Goal: Check status: Check status

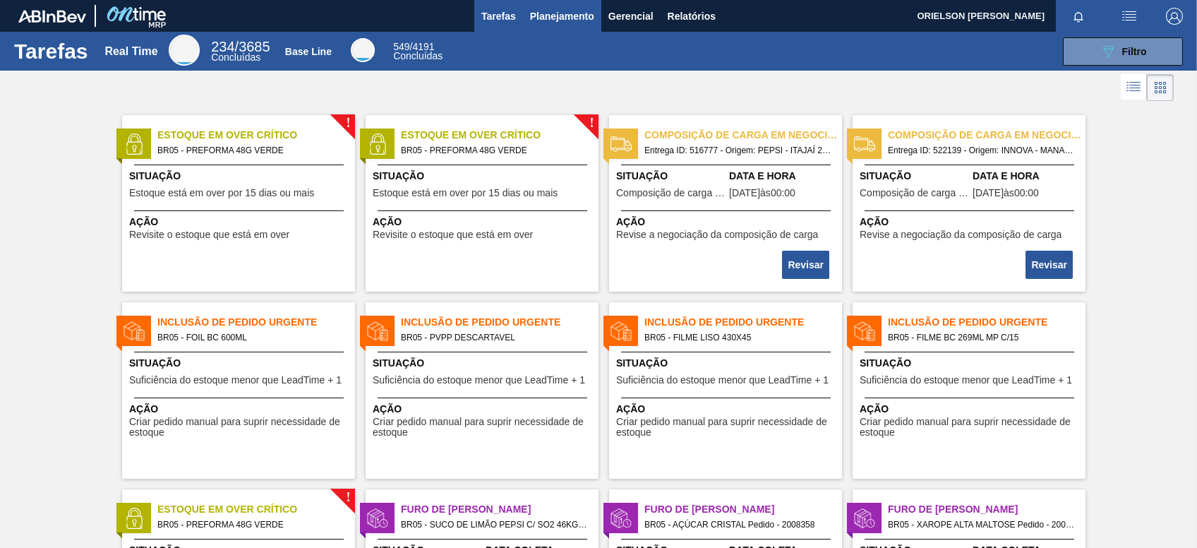
click at [562, 13] on span "Planejamento" at bounding box center [562, 16] width 64 height 17
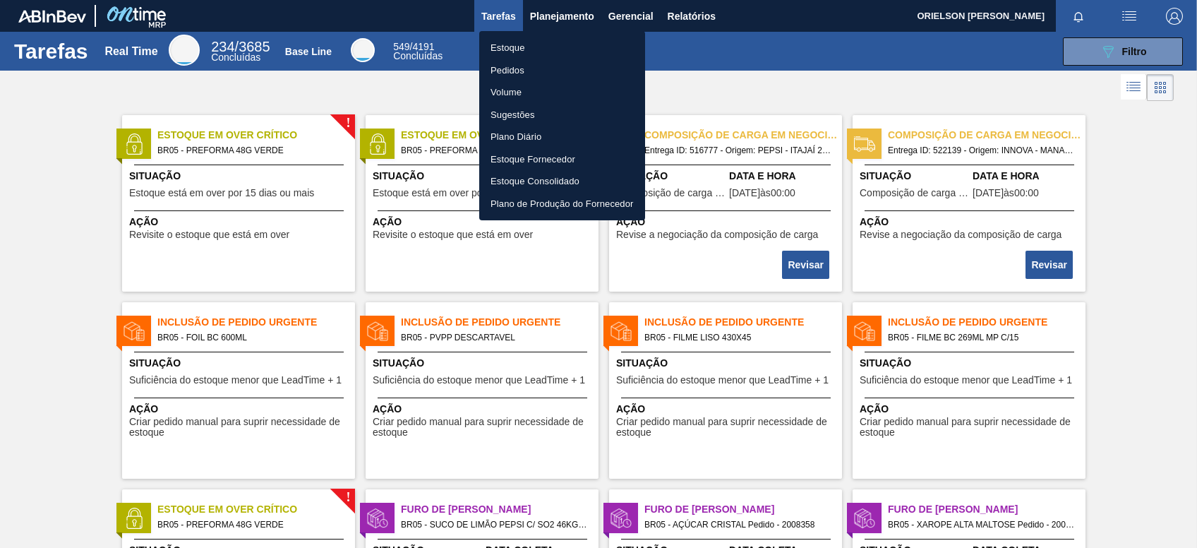
click at [517, 68] on li "Pedidos" at bounding box center [562, 70] width 166 height 23
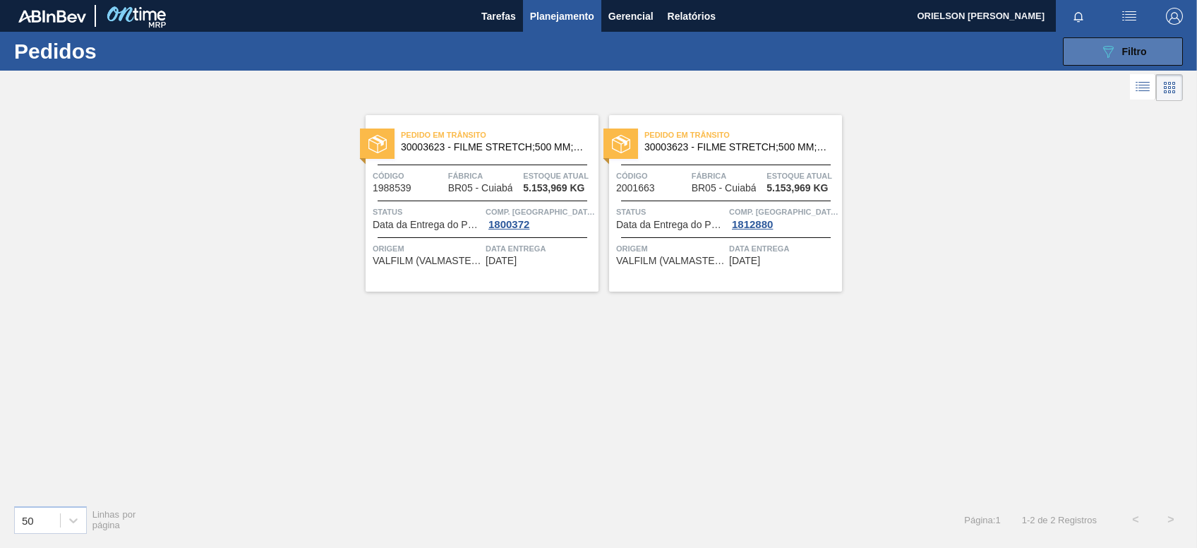
click at [1133, 51] on span "Filtro" at bounding box center [1134, 51] width 25 height 11
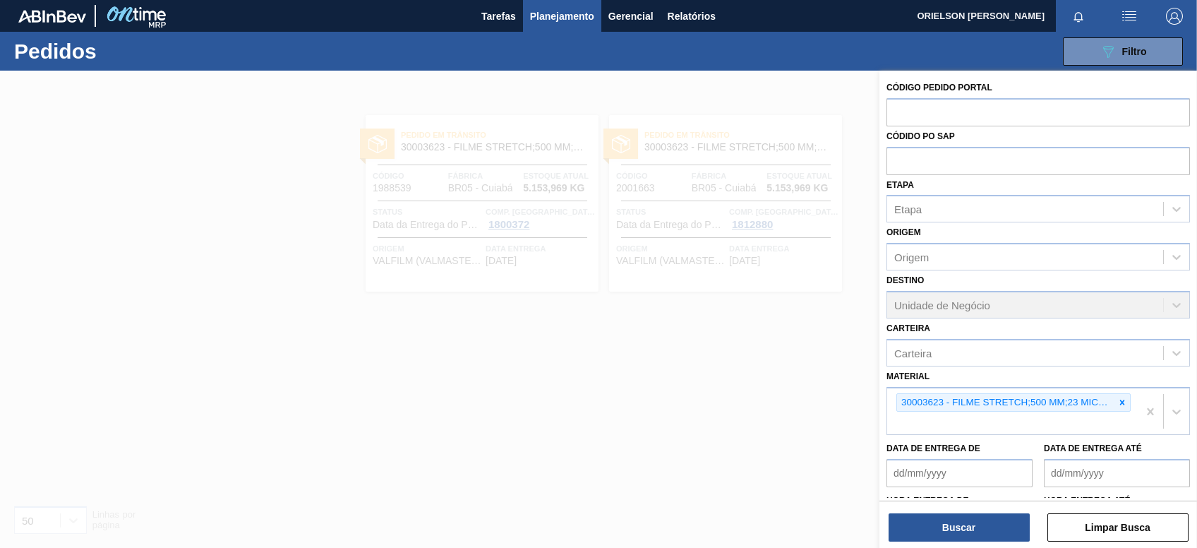
scroll to position [64, 0]
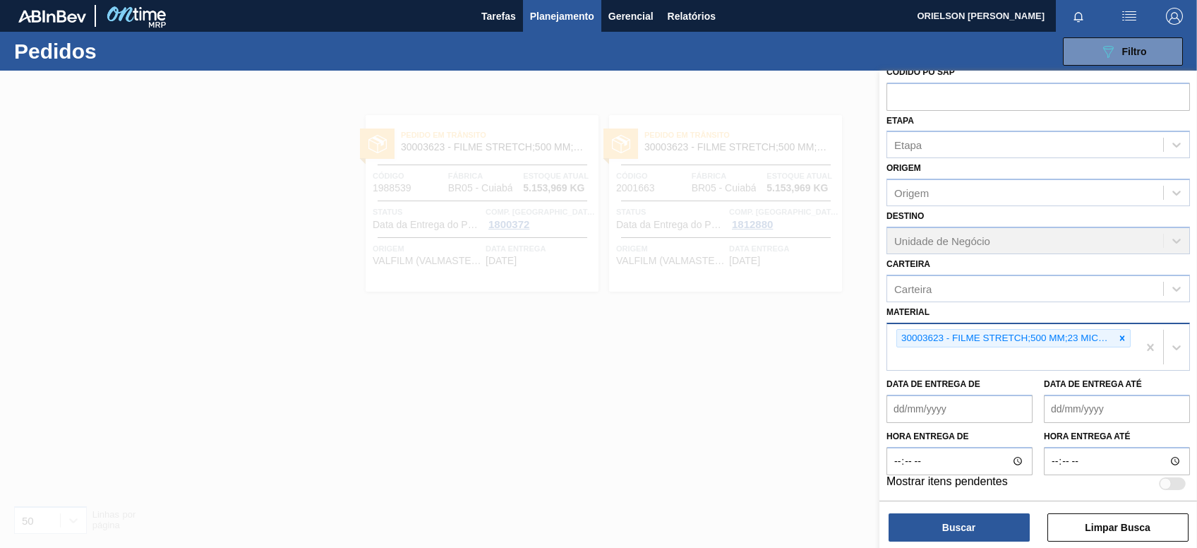
click at [982, 367] on div "30003623 - FILME STRETCH;500 MM;23 MICRA;;HISTRETCH" at bounding box center [1012, 347] width 251 height 47
click at [977, 356] on div "30003623 - FILME STRETCH;500 MM;23 MICRA;;HISTRETCH" at bounding box center [1012, 347] width 251 height 47
paste input "30002268"
type input "30002268"
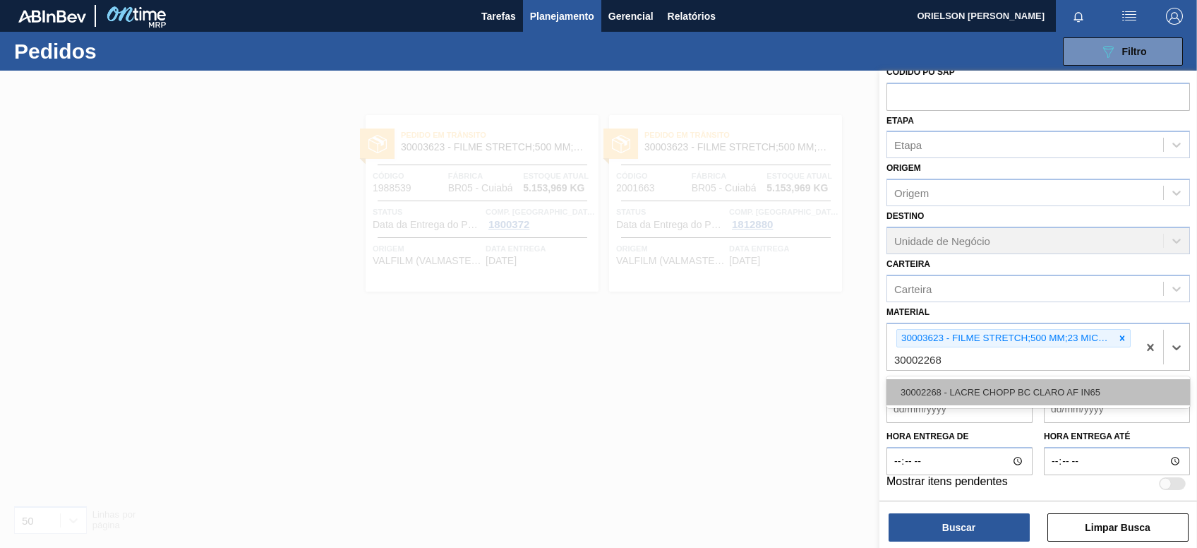
click at [965, 384] on div "30002268 - LACRE CHOPP BC CLARO AF IN65" at bounding box center [1037, 392] width 303 height 26
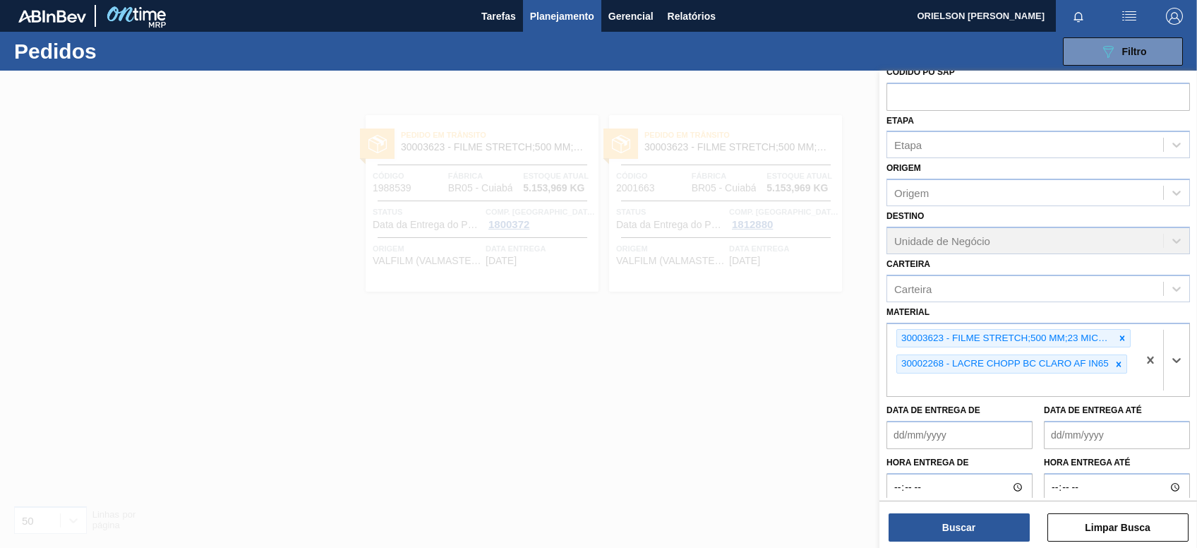
click at [955, 509] on div "Buscar Limpar Busca" at bounding box center [1038, 520] width 318 height 40
click at [954, 519] on button "Buscar" at bounding box center [958, 527] width 141 height 28
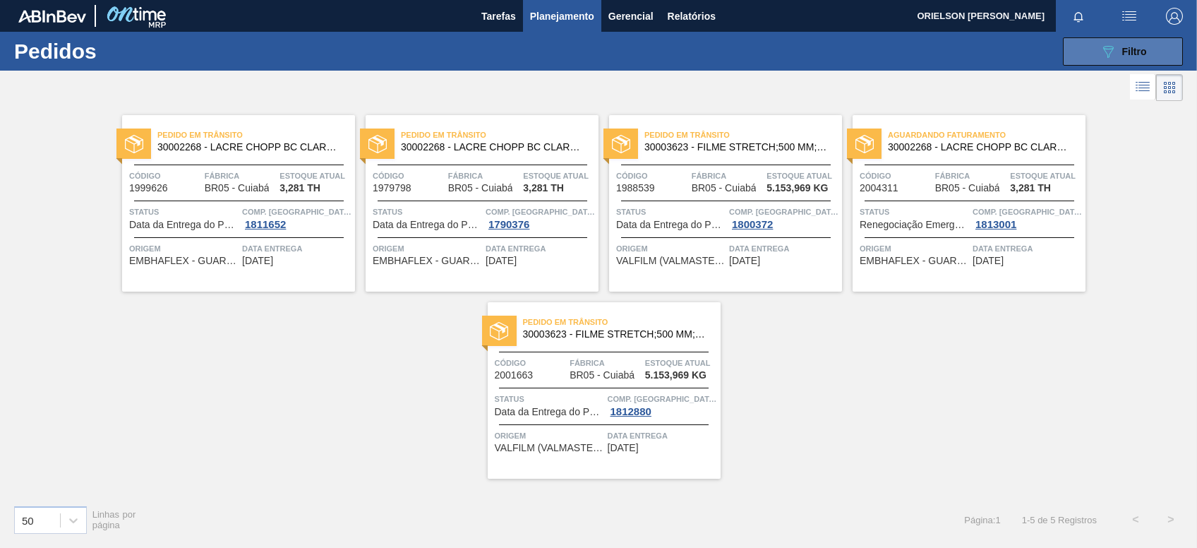
click at [1129, 47] on span "Filtro" at bounding box center [1134, 51] width 25 height 11
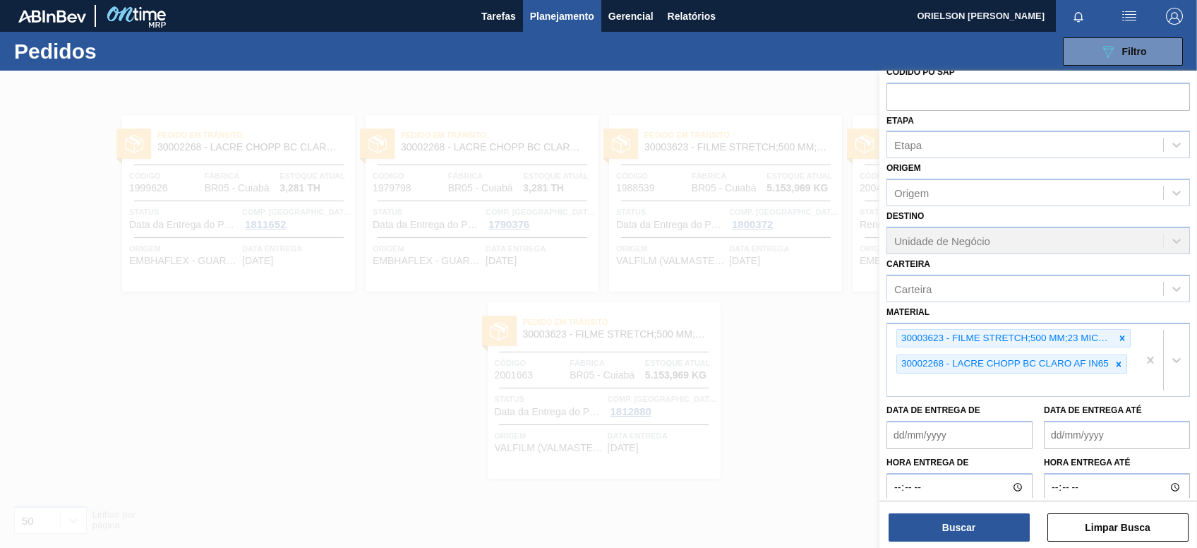
scroll to position [0, 0]
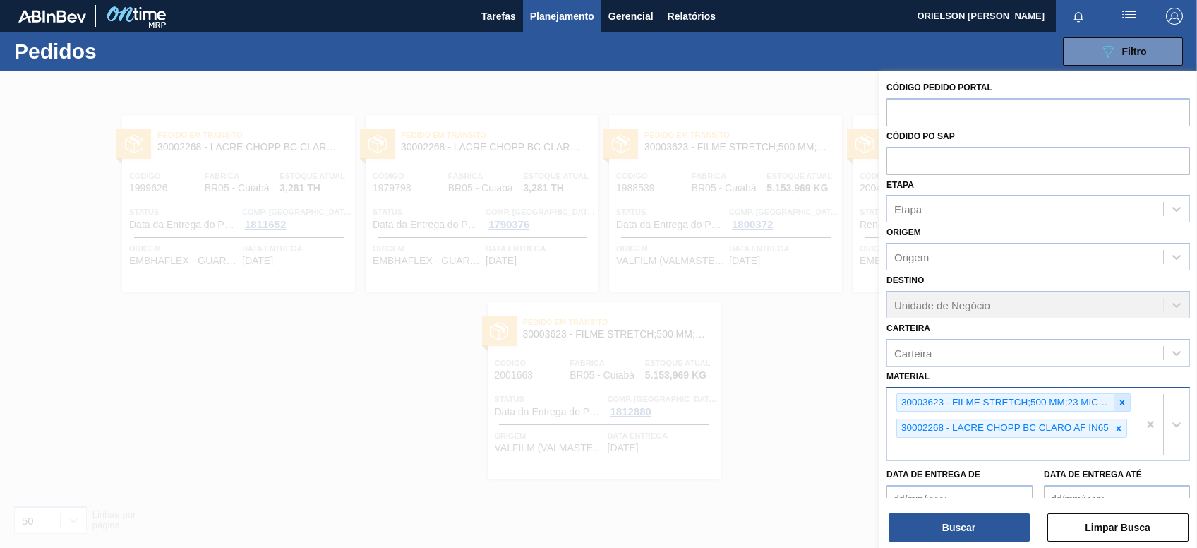
click at [1123, 402] on icon at bounding box center [1122, 402] width 10 height 10
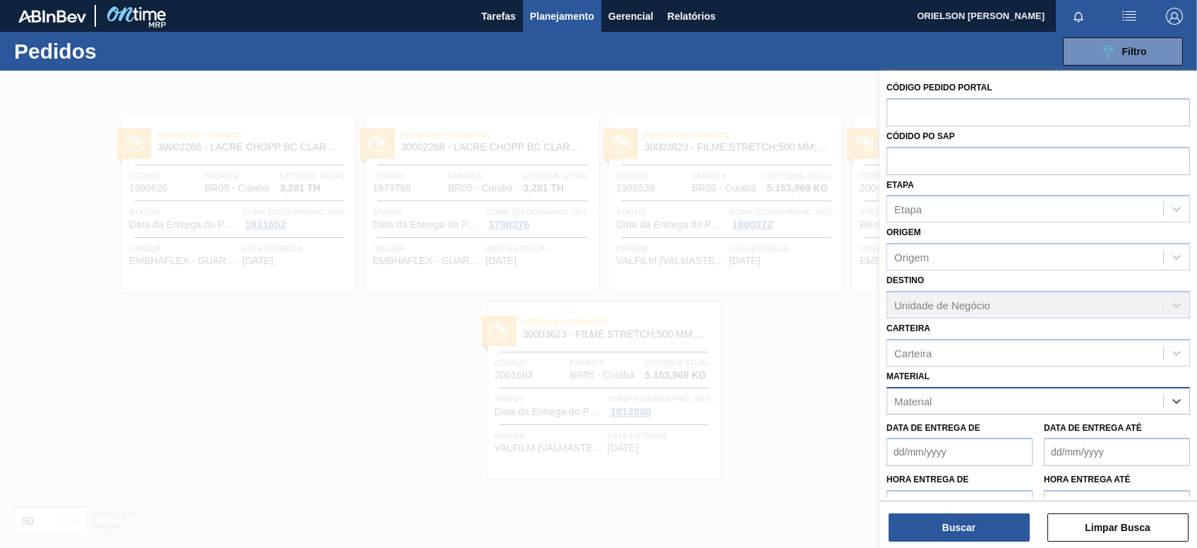
click at [1123, 402] on div "Material" at bounding box center [1025, 400] width 276 height 20
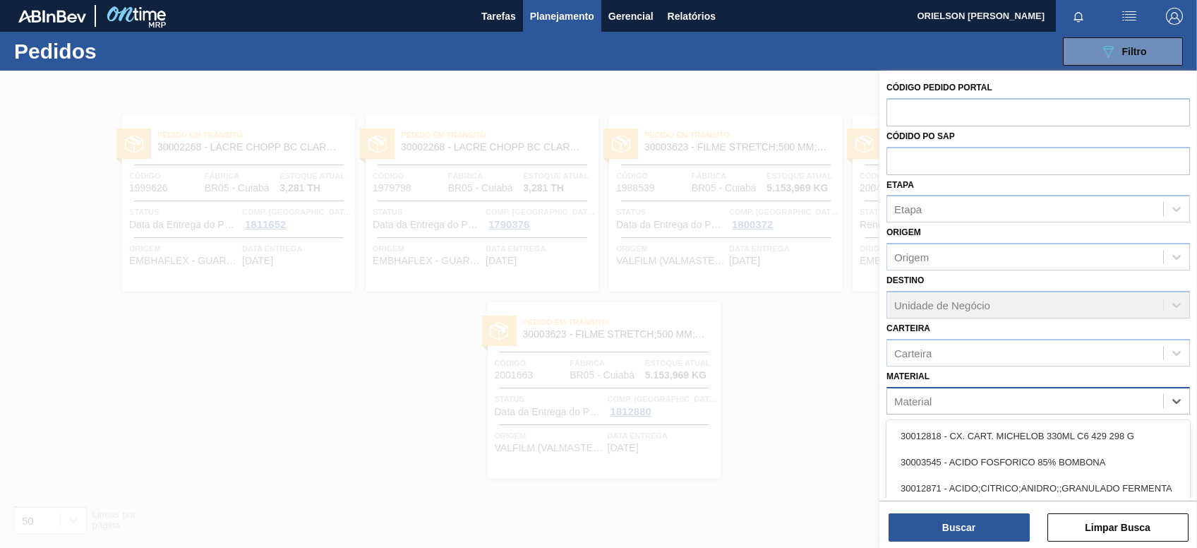
paste input "30002268"
type input "30002268"
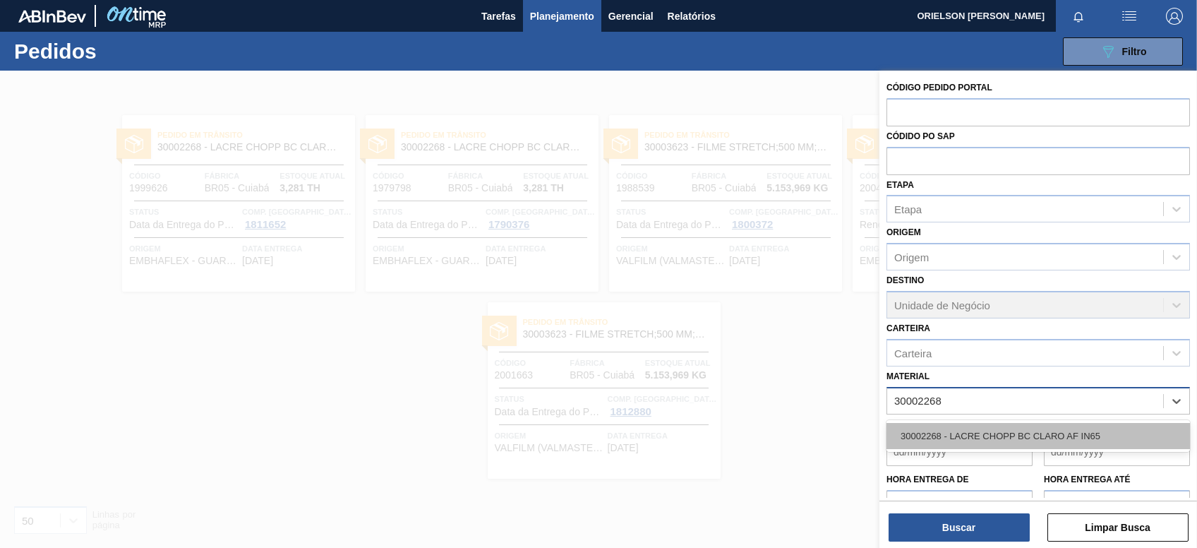
click at [978, 434] on div "30002268 - LACRE CHOPP BC CLARO AF IN65" at bounding box center [1037, 436] width 303 height 26
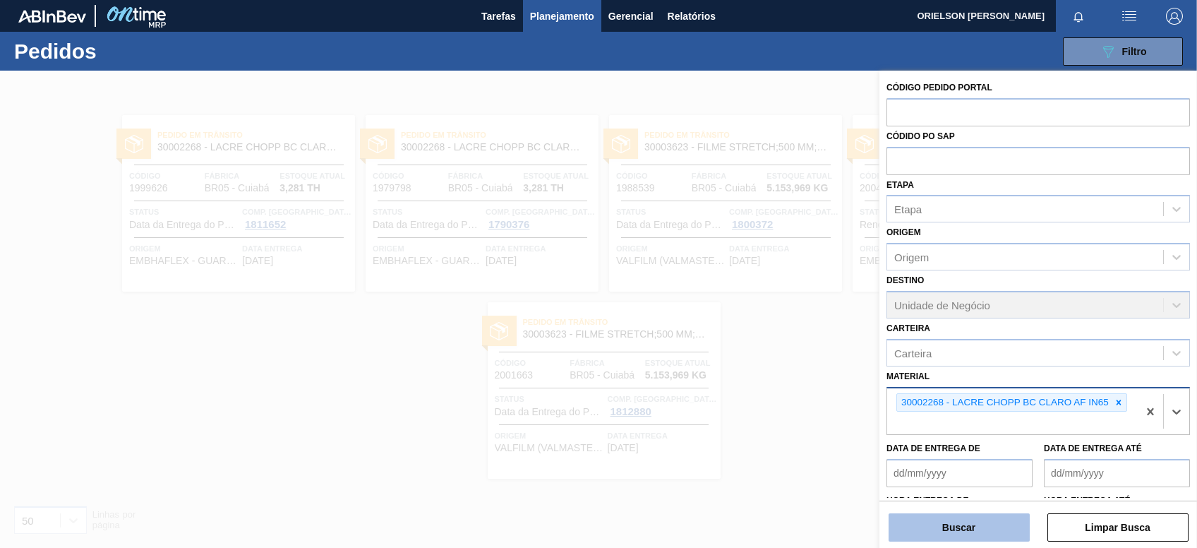
click at [1009, 539] on button "Buscar" at bounding box center [958, 527] width 141 height 28
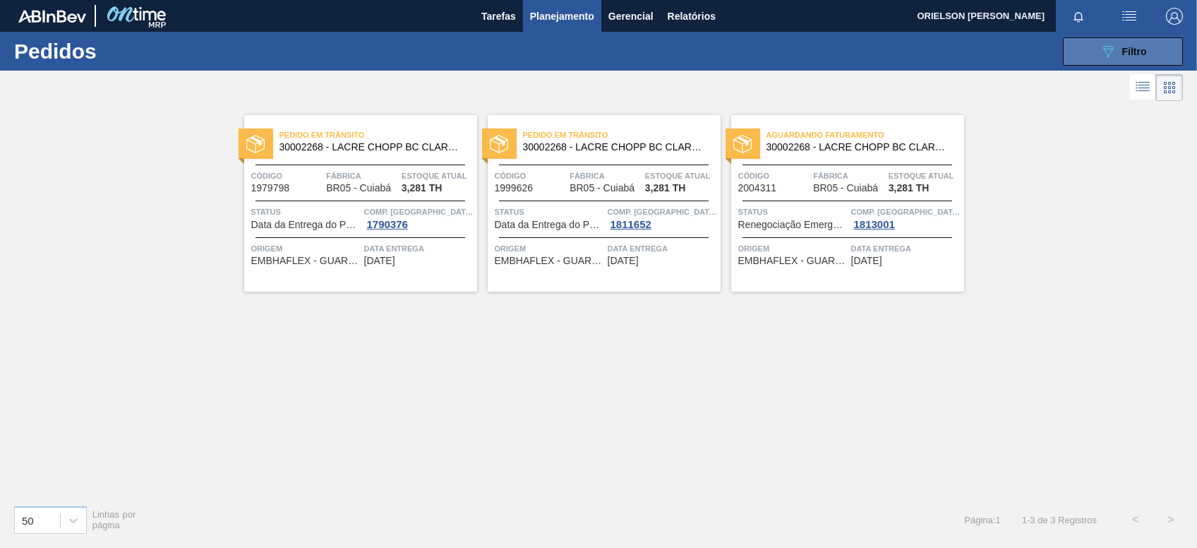
click at [1142, 55] on span "Filtro" at bounding box center [1134, 51] width 25 height 11
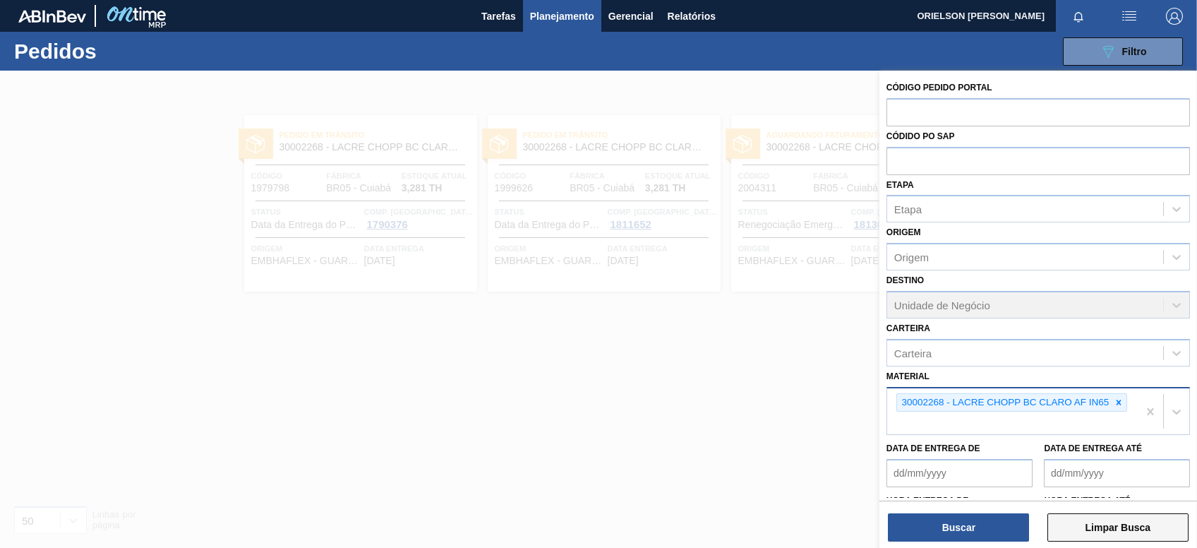
click at [1096, 518] on button "Limpar Busca" at bounding box center [1117, 527] width 141 height 28
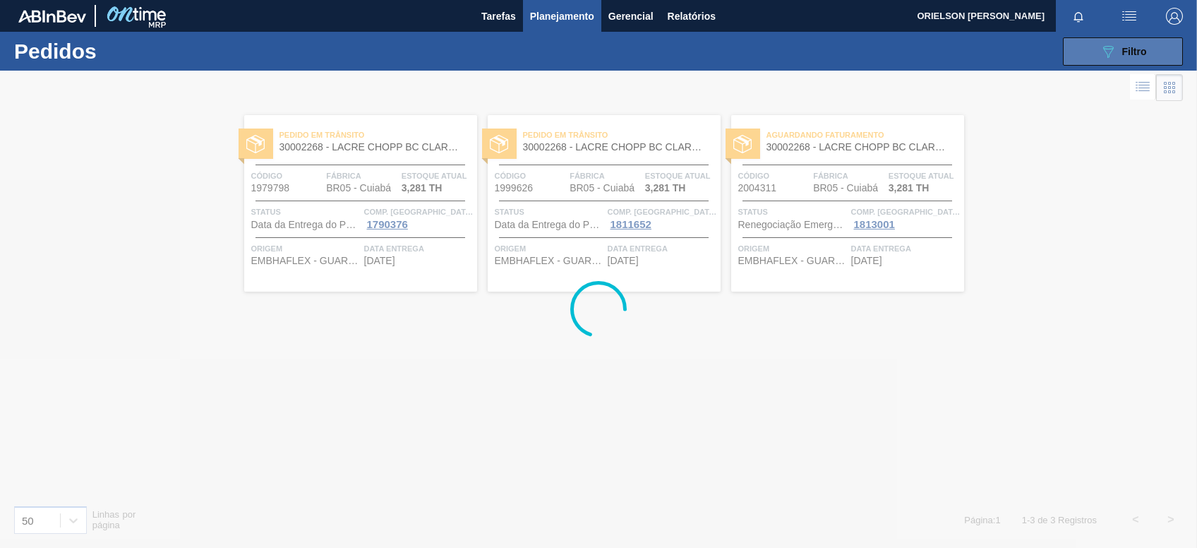
click at [1122, 56] on span "Filtro" at bounding box center [1134, 51] width 25 height 11
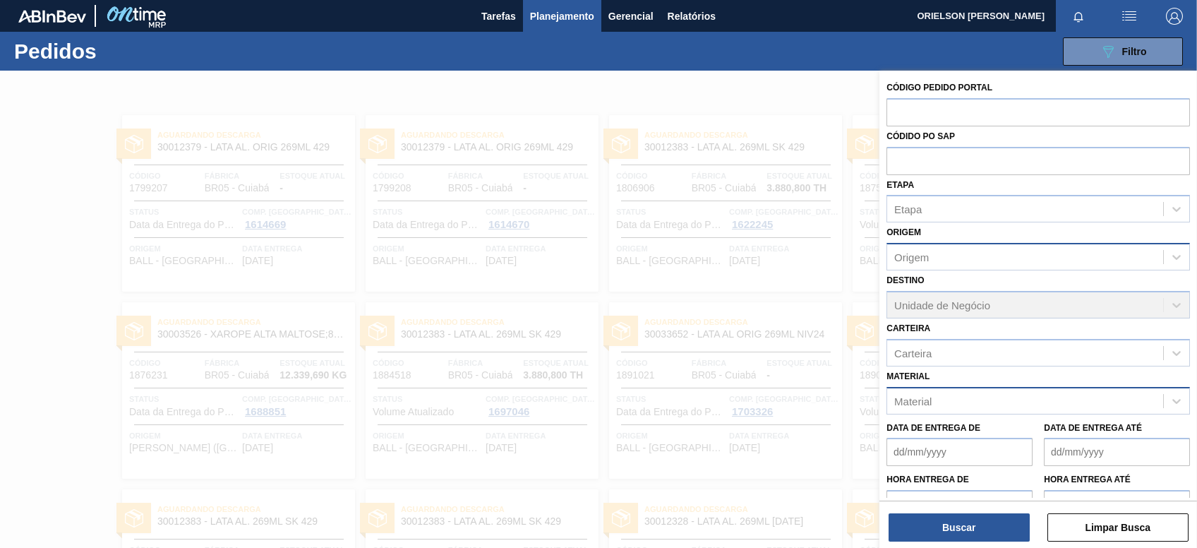
click at [920, 258] on div "Origem" at bounding box center [911, 257] width 35 height 12
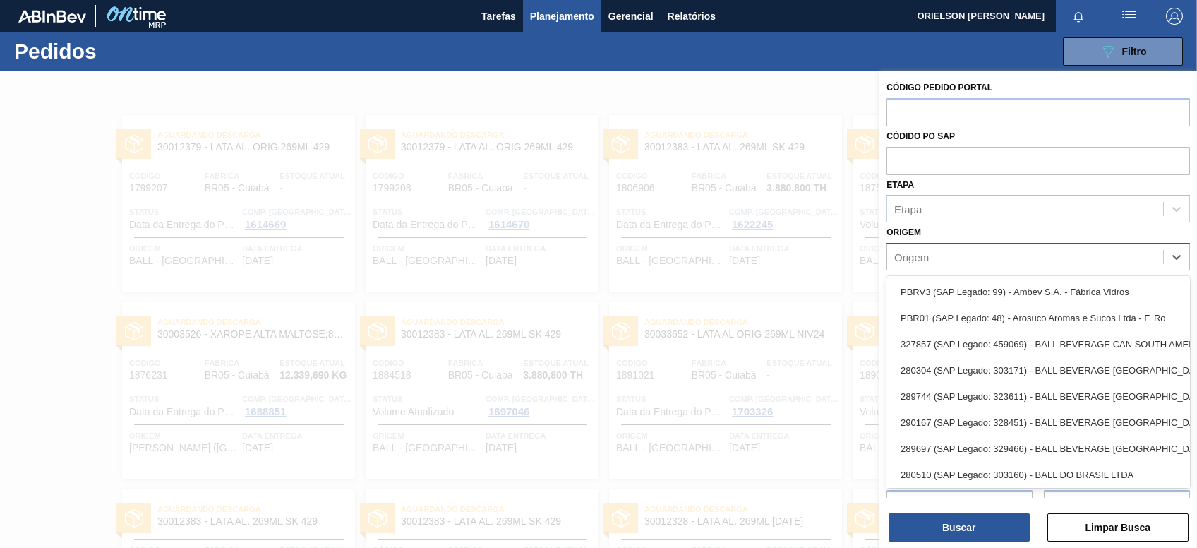
click at [920, 258] on div "Origem" at bounding box center [911, 257] width 35 height 12
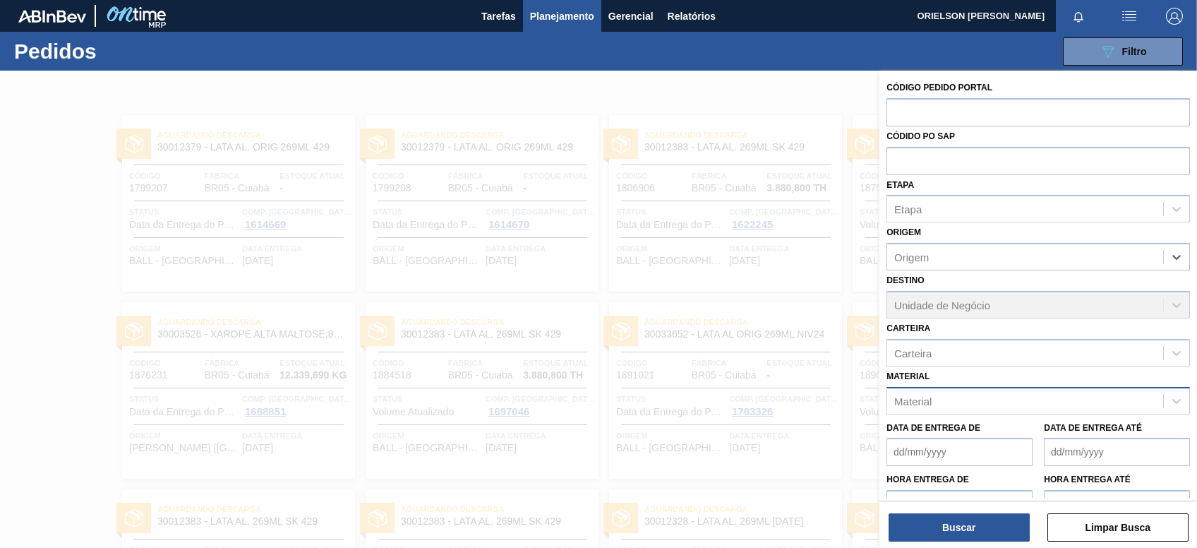
click at [947, 299] on div "Destino Unidade de Negócio" at bounding box center [1037, 294] width 303 height 48
click at [933, 254] on div "Origem" at bounding box center [1025, 257] width 276 height 20
click at [954, 404] on div "Material" at bounding box center [1025, 400] width 276 height 20
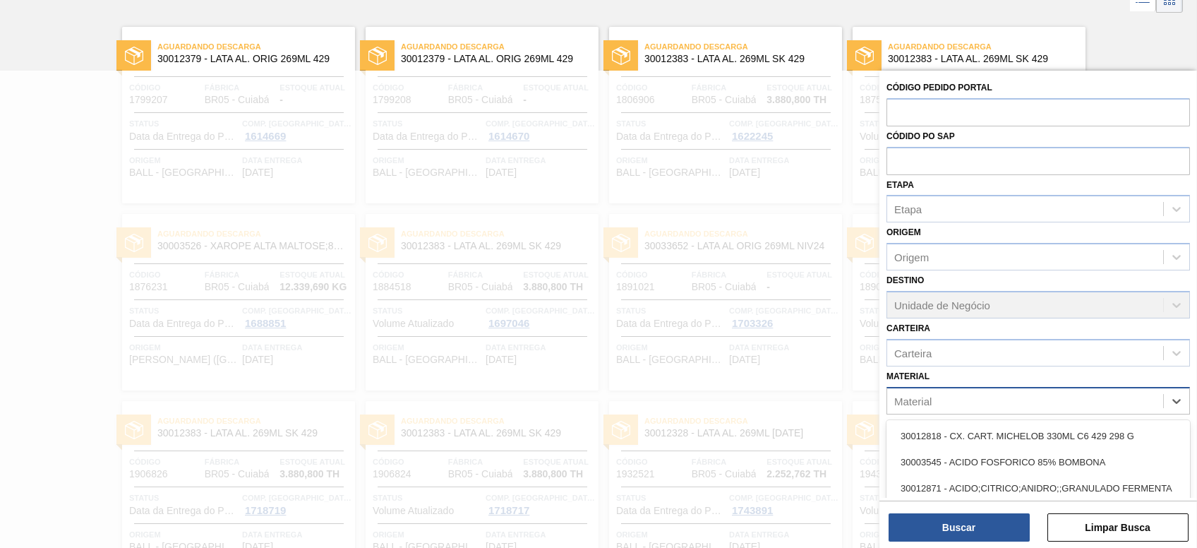
scroll to position [88, 0]
paste input "30002268"
type input "30002268"
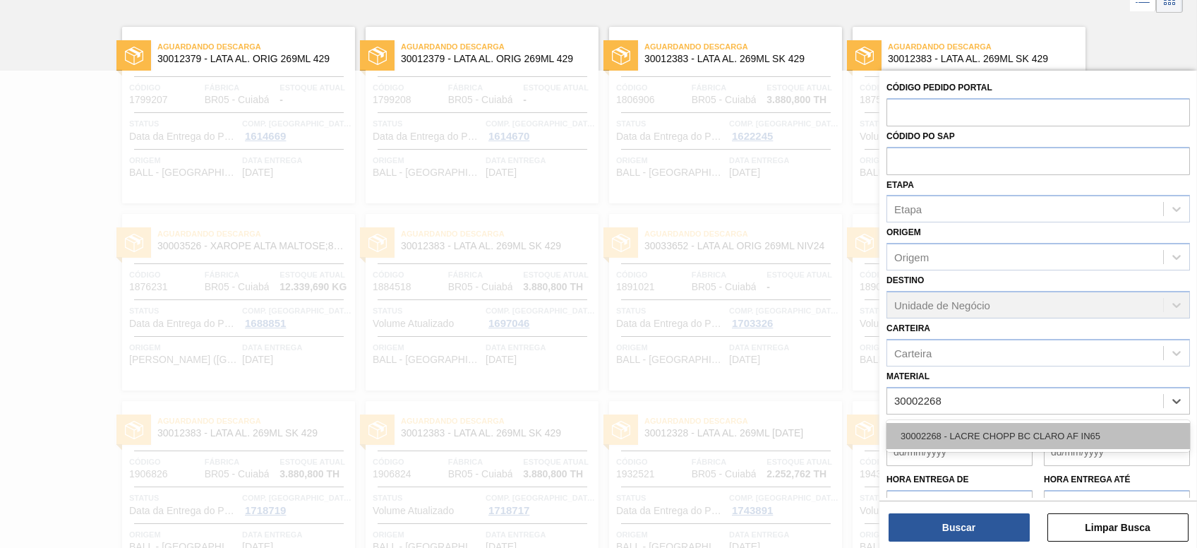
click at [965, 429] on div "30002268 - LACRE CHOPP BC CLARO AF IN65" at bounding box center [1037, 436] width 303 height 26
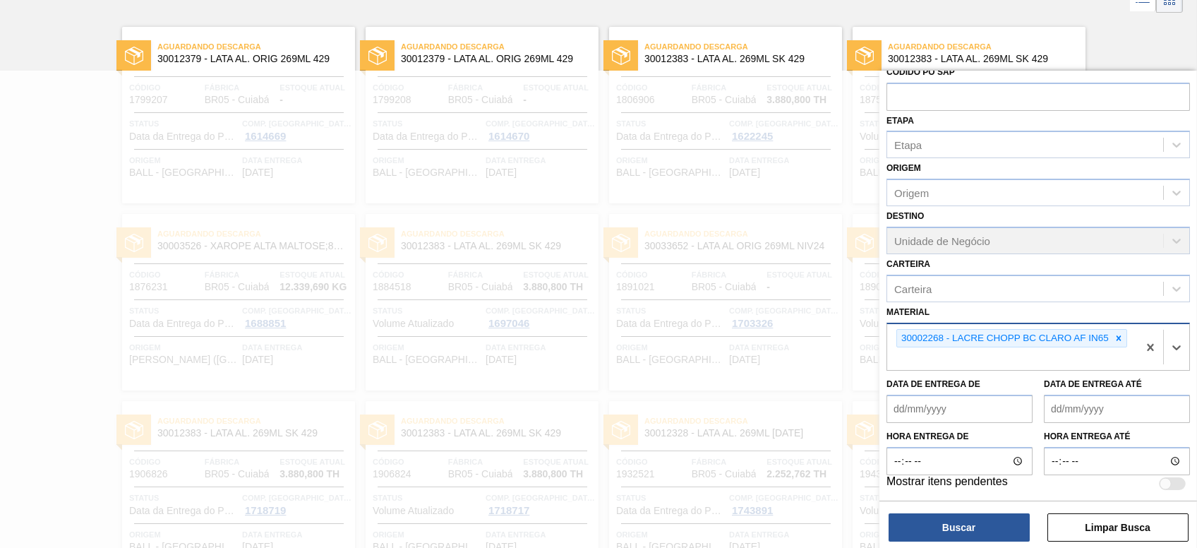
scroll to position [0, 0]
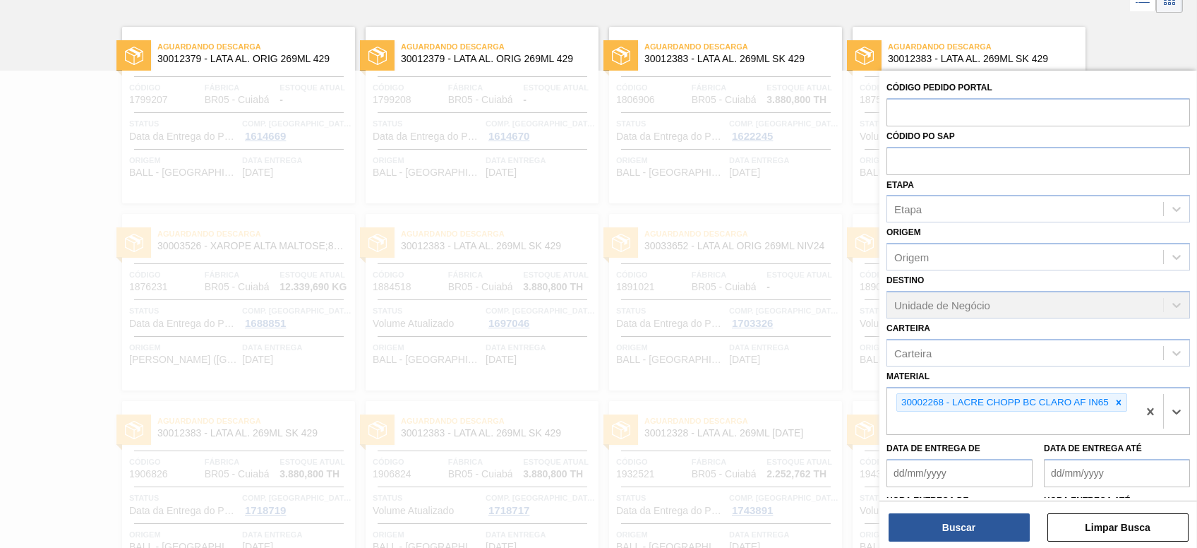
click at [936, 296] on div "Destino Unidade de Negócio" at bounding box center [1037, 294] width 303 height 48
click at [996, 530] on button "Buscar" at bounding box center [958, 527] width 141 height 28
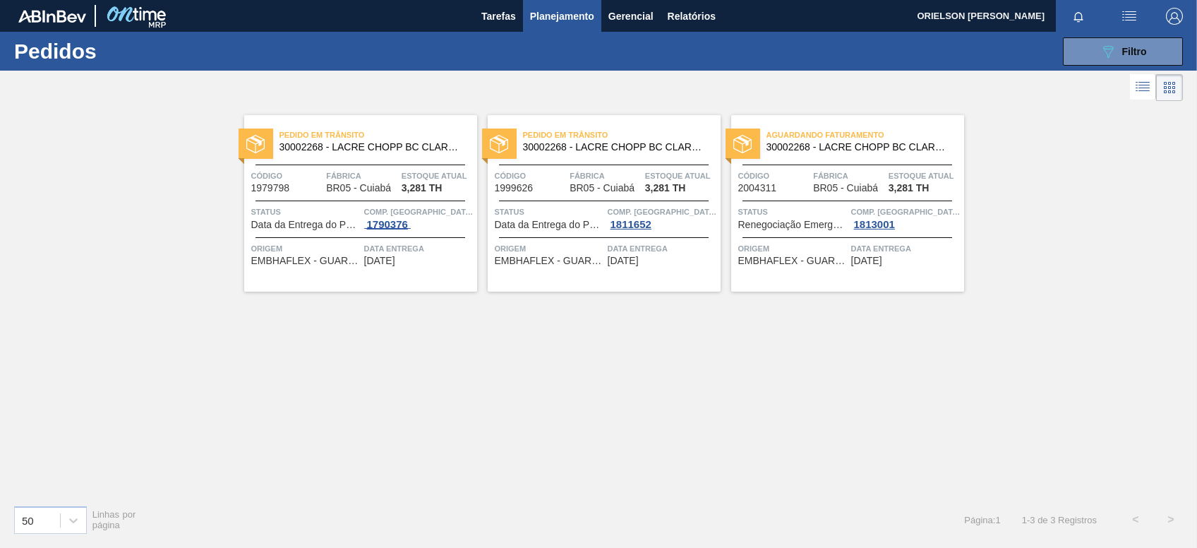
click at [402, 225] on div "1790376" at bounding box center [387, 224] width 47 height 11
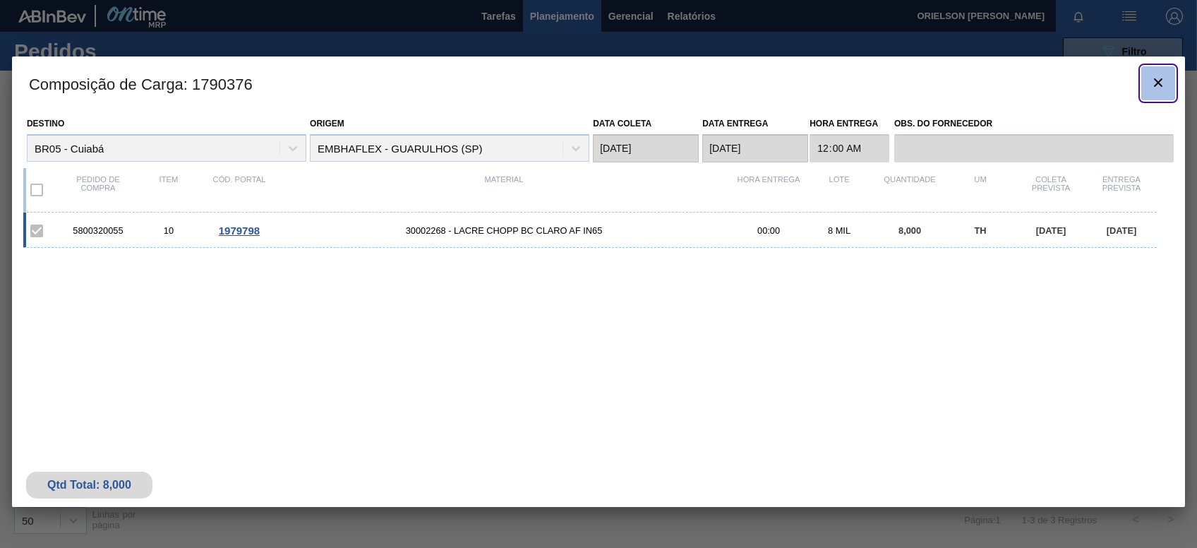
click at [1163, 92] on button "botão de ícone" at bounding box center [1158, 83] width 34 height 34
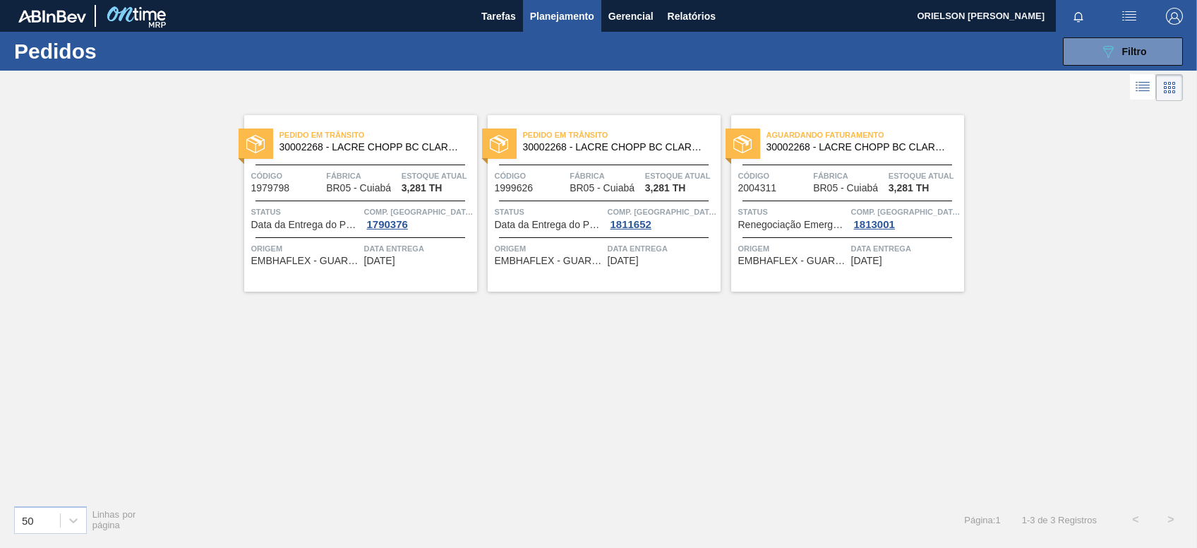
click at [334, 171] on span "Fábrica" at bounding box center [362, 176] width 72 height 14
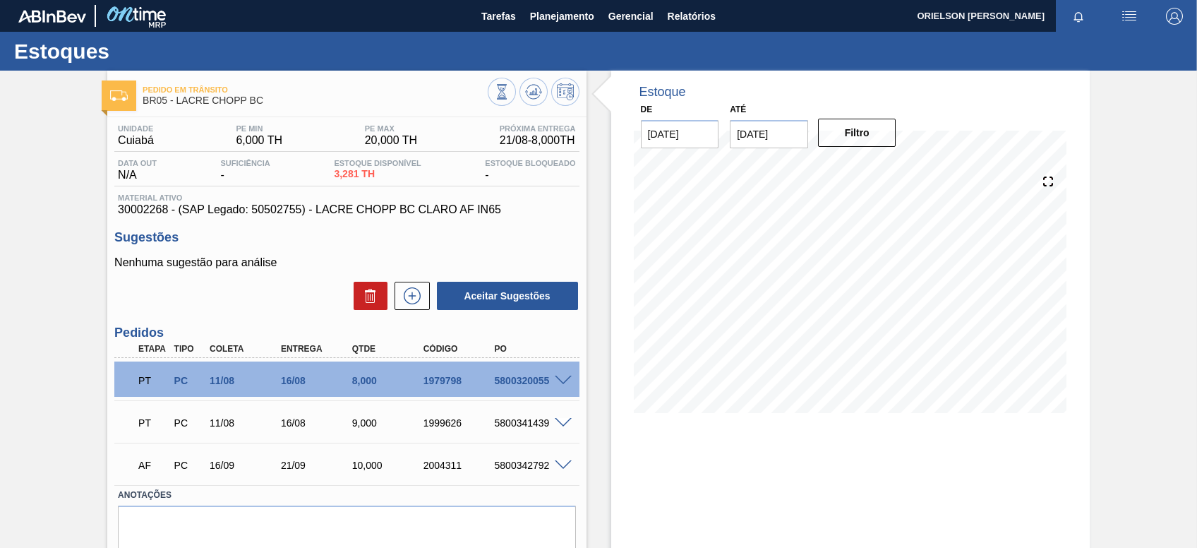
scroll to position [59, 0]
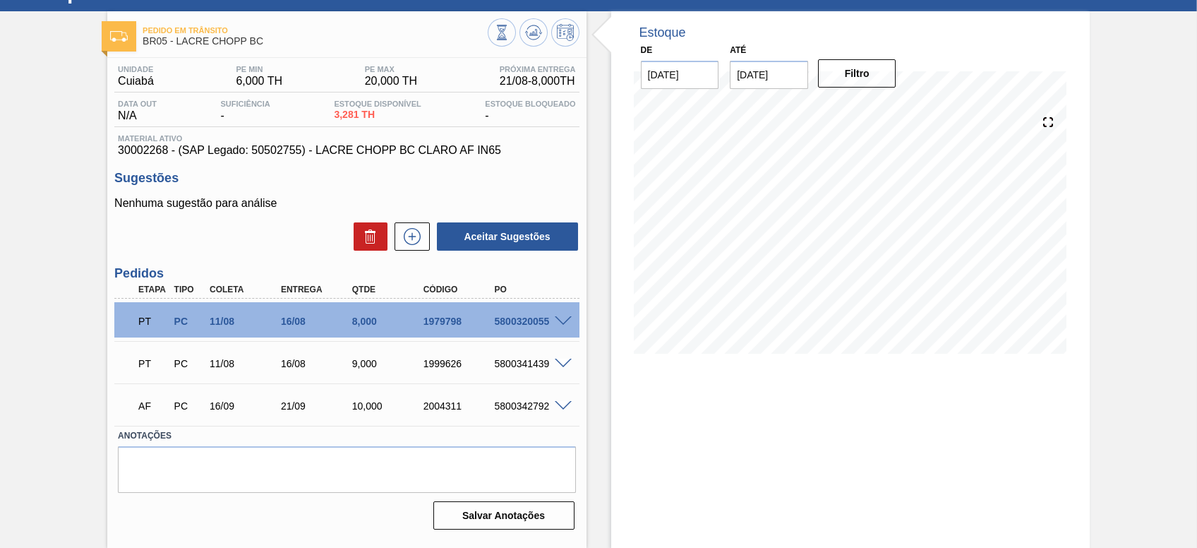
click at [482, 327] on div "1979798" at bounding box center [459, 320] width 79 height 11
click at [573, 327] on div "PT PC 11/08 16/08 8,000 1979798 5800320055" at bounding box center [346, 319] width 464 height 35
click at [567, 322] on span at bounding box center [563, 321] width 17 height 11
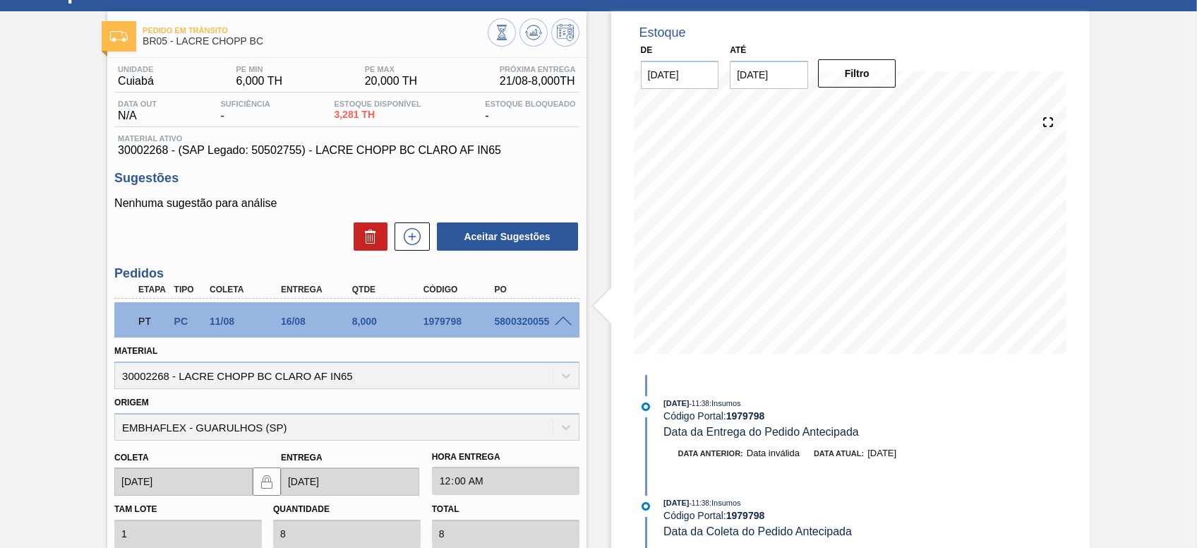
scroll to position [0, 0]
